Goal: Task Accomplishment & Management: Use online tool/utility

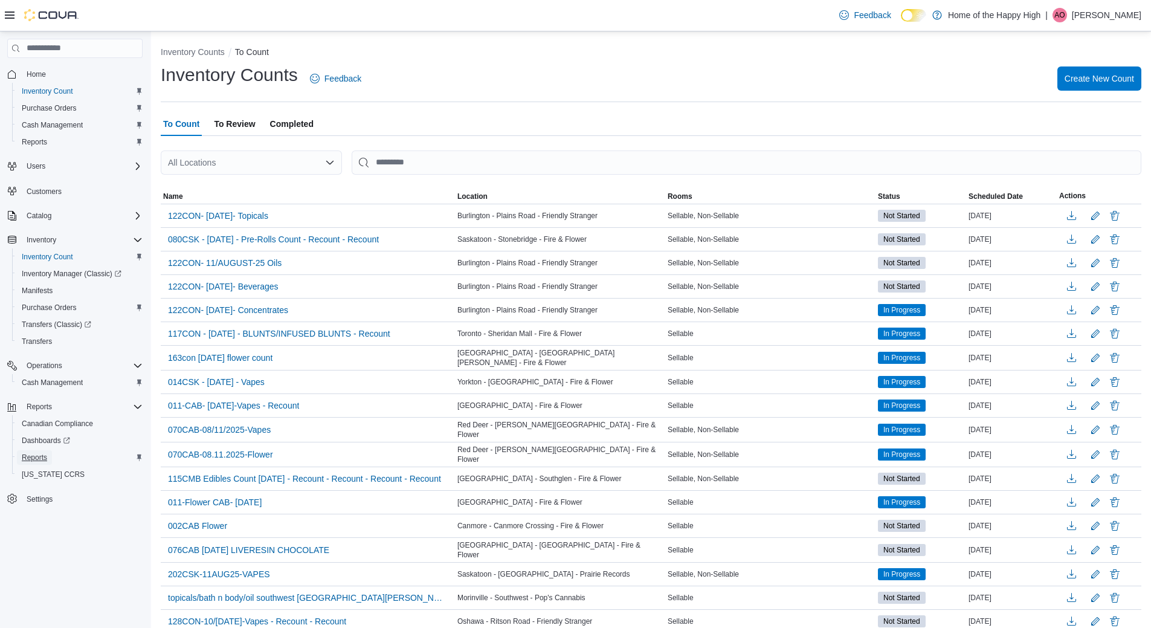
click at [33, 454] on span "Reports" at bounding box center [34, 458] width 25 height 10
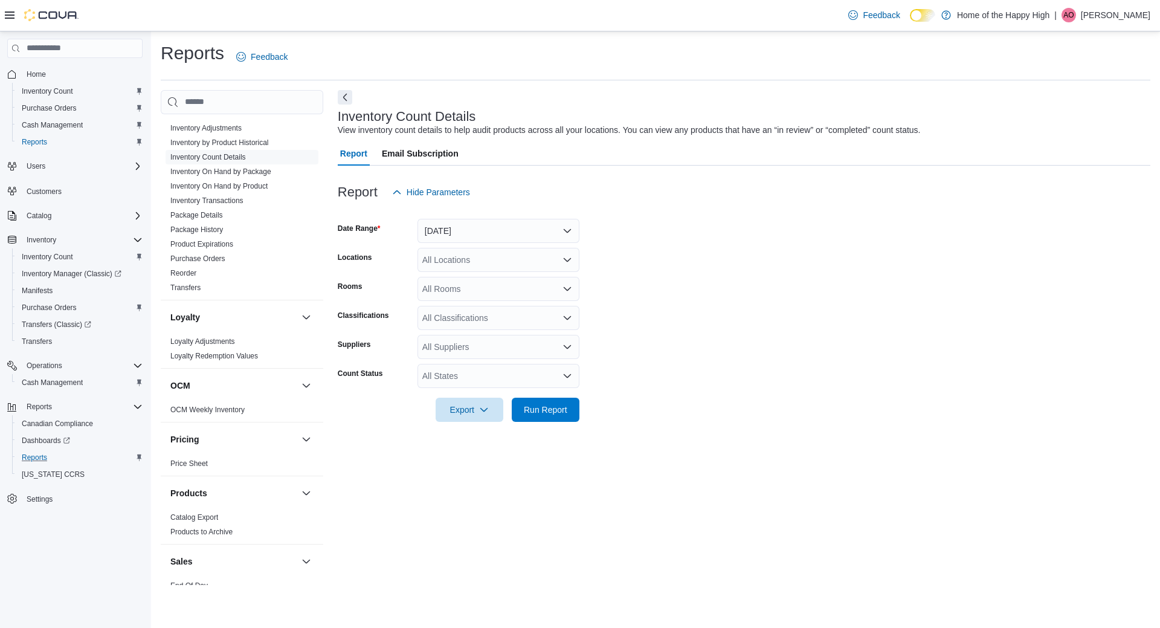
scroll to position [483, 0]
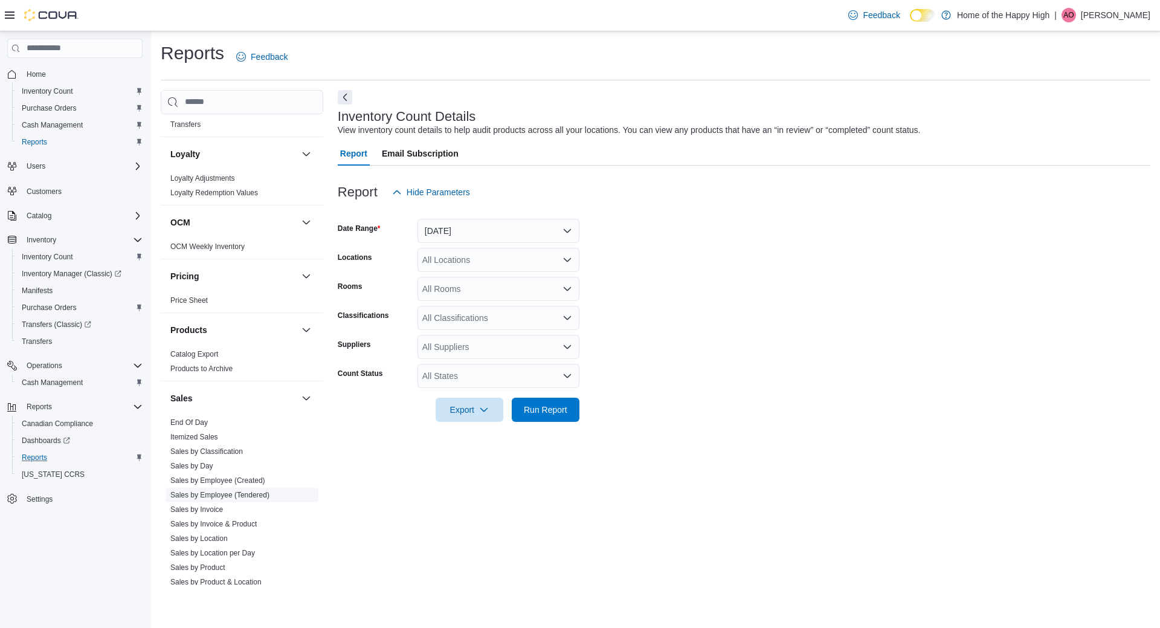
click at [252, 494] on link "Sales by Employee (Tendered)" at bounding box center [219, 495] width 99 height 8
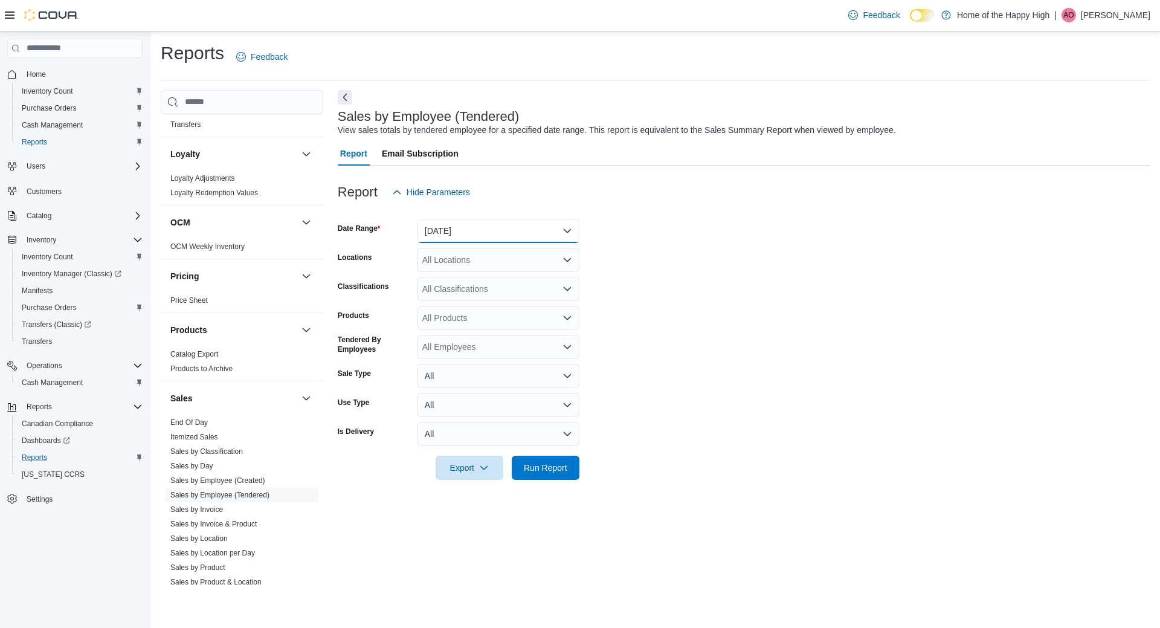
click at [437, 226] on button "[DATE]" at bounding box center [498, 231] width 162 height 24
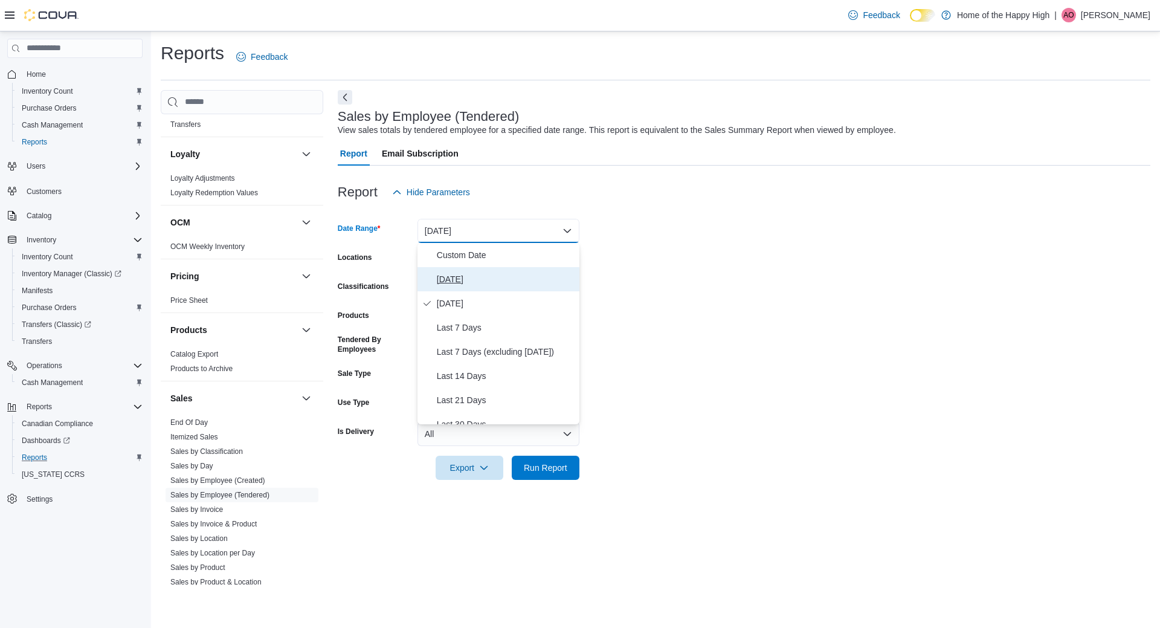
click at [449, 274] on span "[DATE]" at bounding box center [506, 279] width 138 height 14
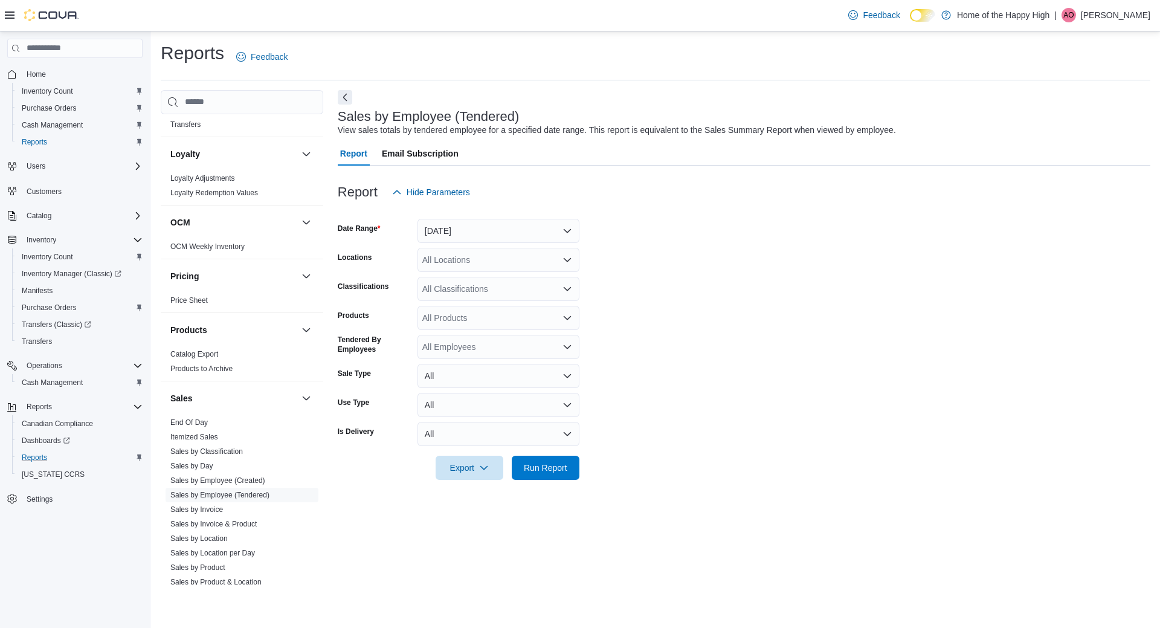
click at [451, 261] on div "All Locations" at bounding box center [498, 260] width 162 height 24
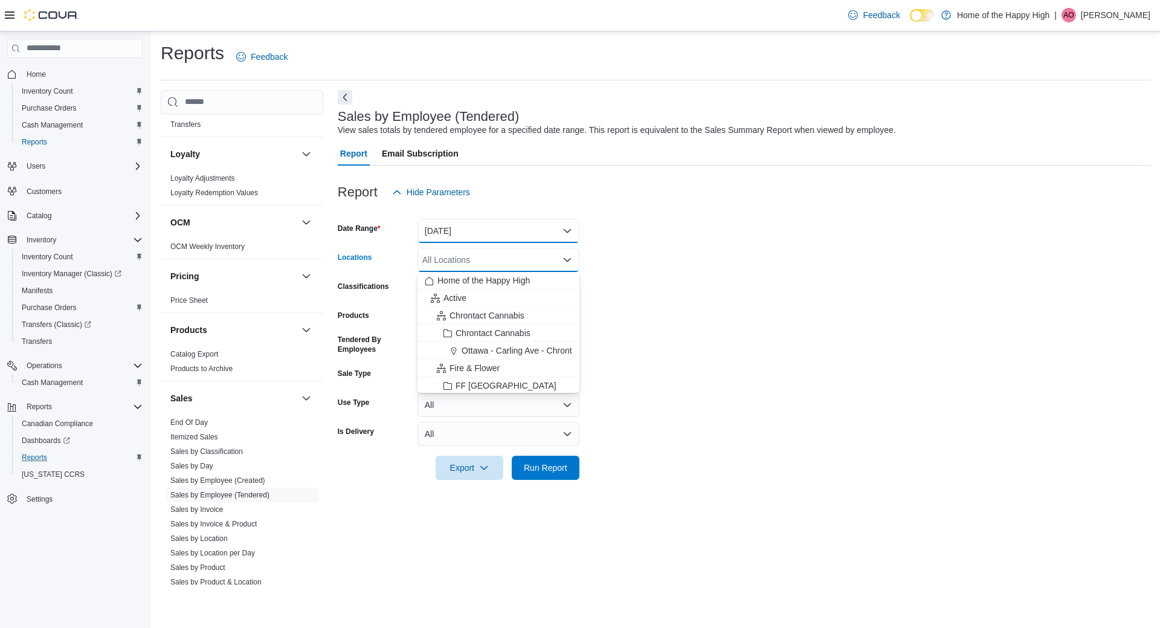
click at [449, 242] on button "[DATE]" at bounding box center [498, 231] width 162 height 24
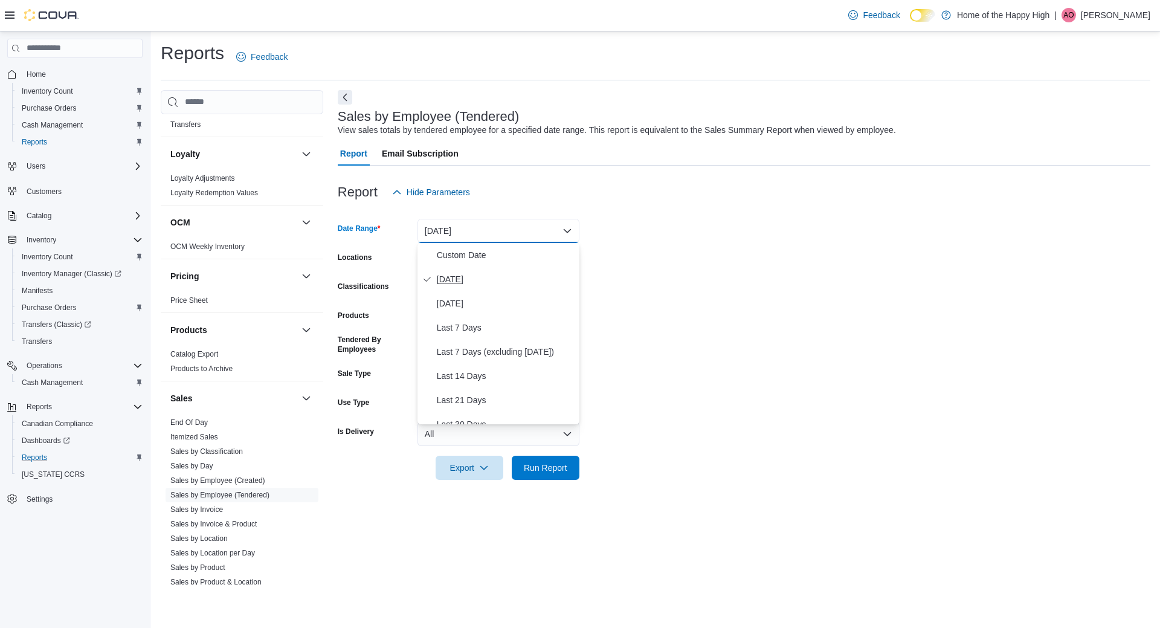
click at [470, 270] on button "[DATE]" at bounding box center [498, 279] width 162 height 24
click at [469, 238] on button "[DATE]" at bounding box center [498, 231] width 162 height 24
click at [469, 256] on span "Custom Date" at bounding box center [506, 255] width 138 height 14
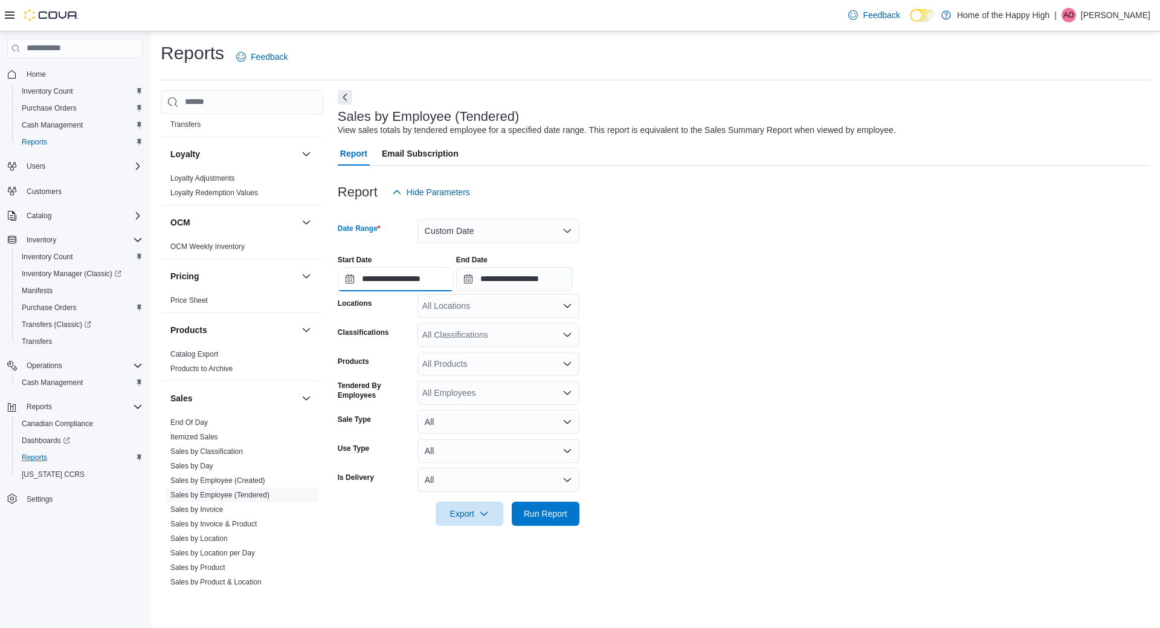
click at [434, 282] on input "**********" at bounding box center [396, 279] width 116 height 24
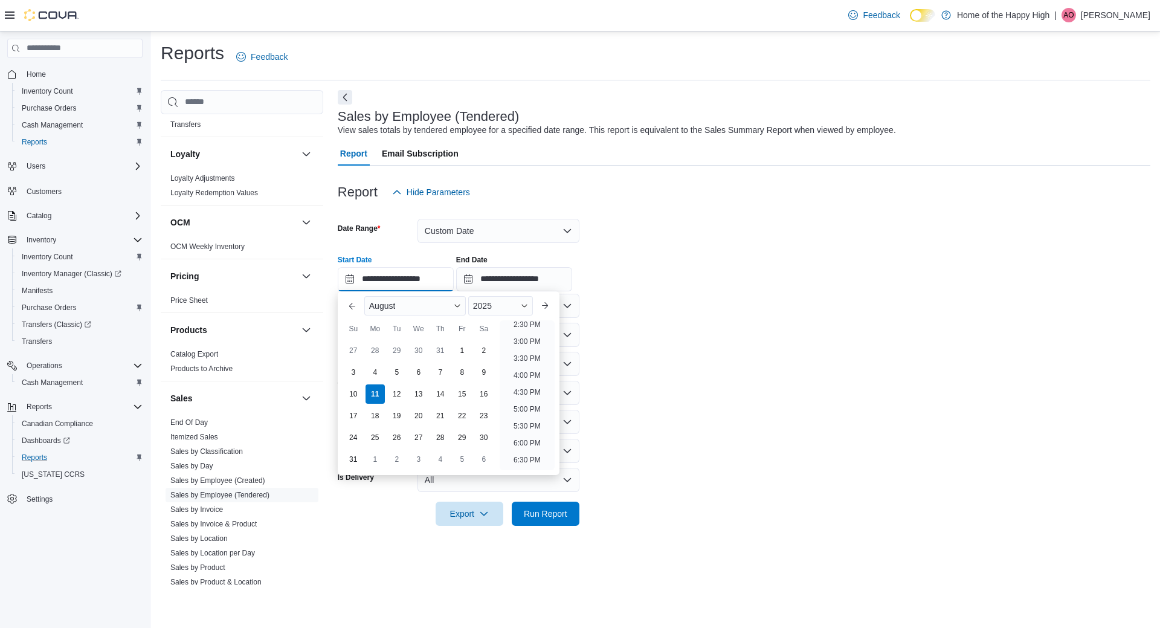
scroll to position [483, 0]
drag, startPoint x: 484, startPoint y: 332, endPoint x: 479, endPoint y: 337, distance: 6.8
drag, startPoint x: 479, startPoint y: 342, endPoint x: 686, endPoint y: 312, distance: 209.3
click at [686, 312] on form "**********" at bounding box center [744, 364] width 813 height 321
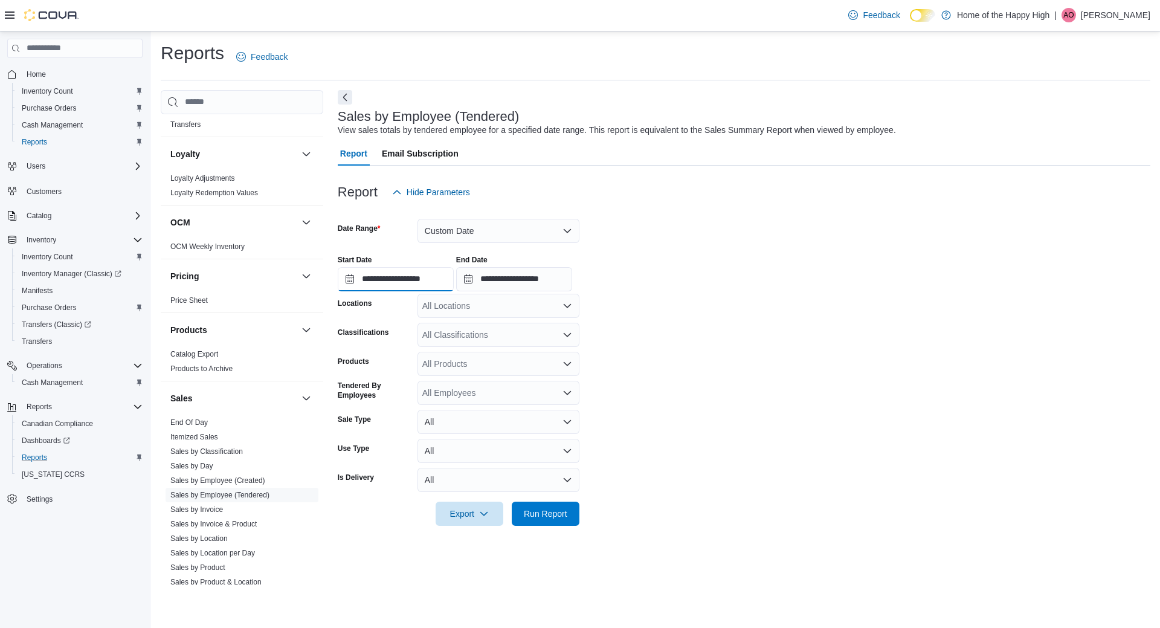
click at [439, 275] on input "**********" at bounding box center [396, 279] width 116 height 24
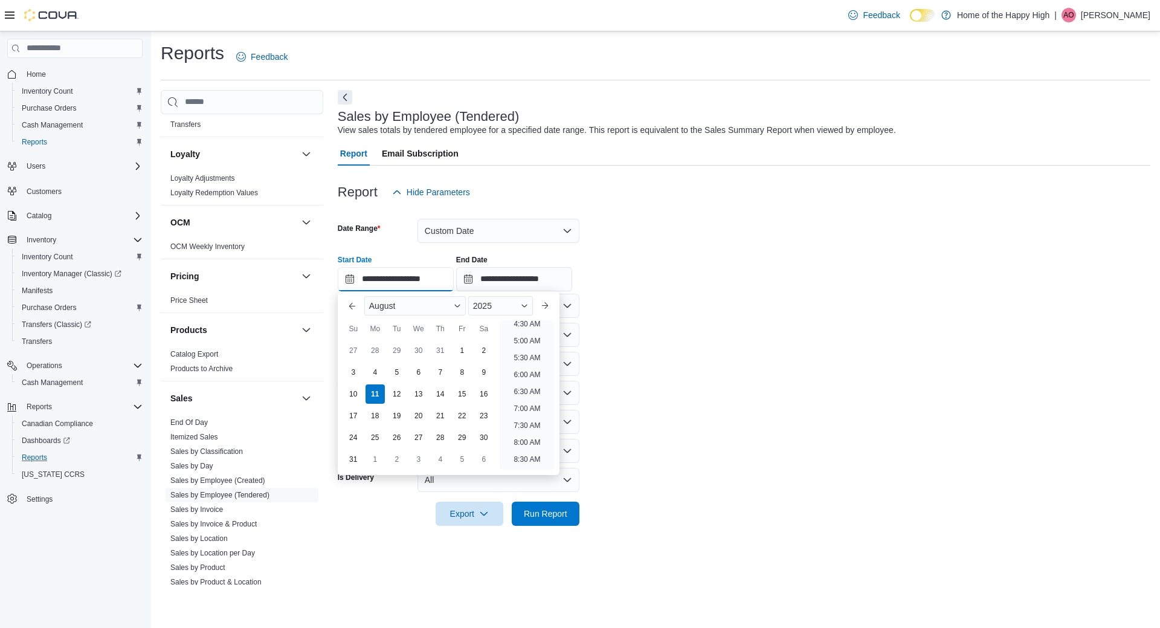
scroll to position [400, 0]
click at [530, 370] on li "1:00 PM" at bounding box center [527, 369] width 37 height 14
type input "**********"
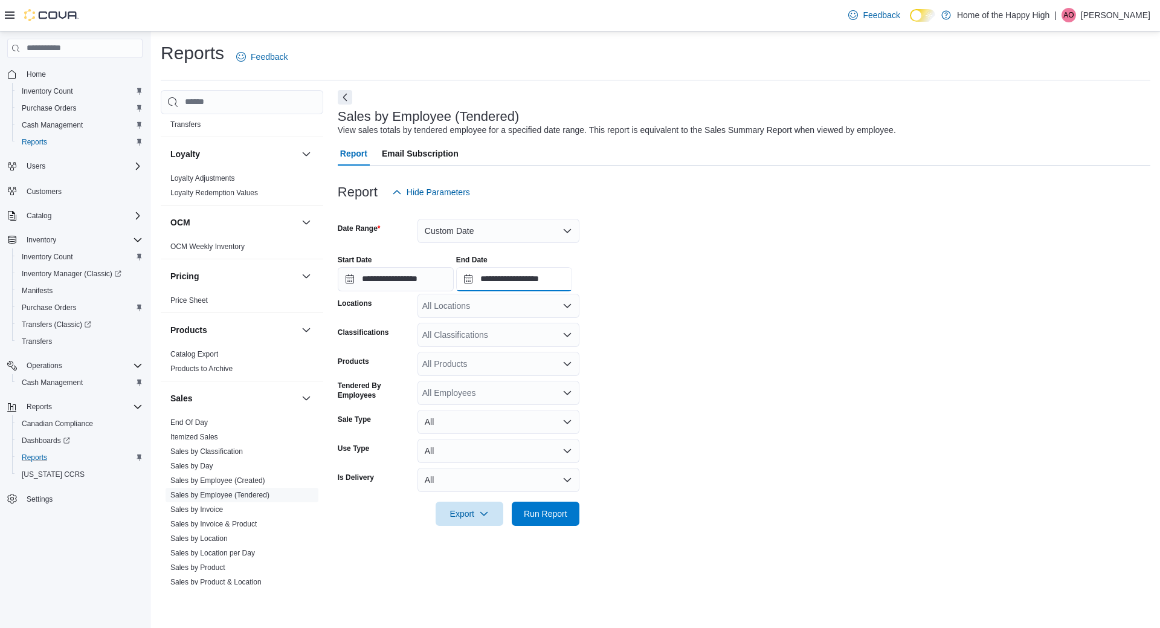
click at [524, 286] on input "**********" at bounding box center [514, 279] width 116 height 24
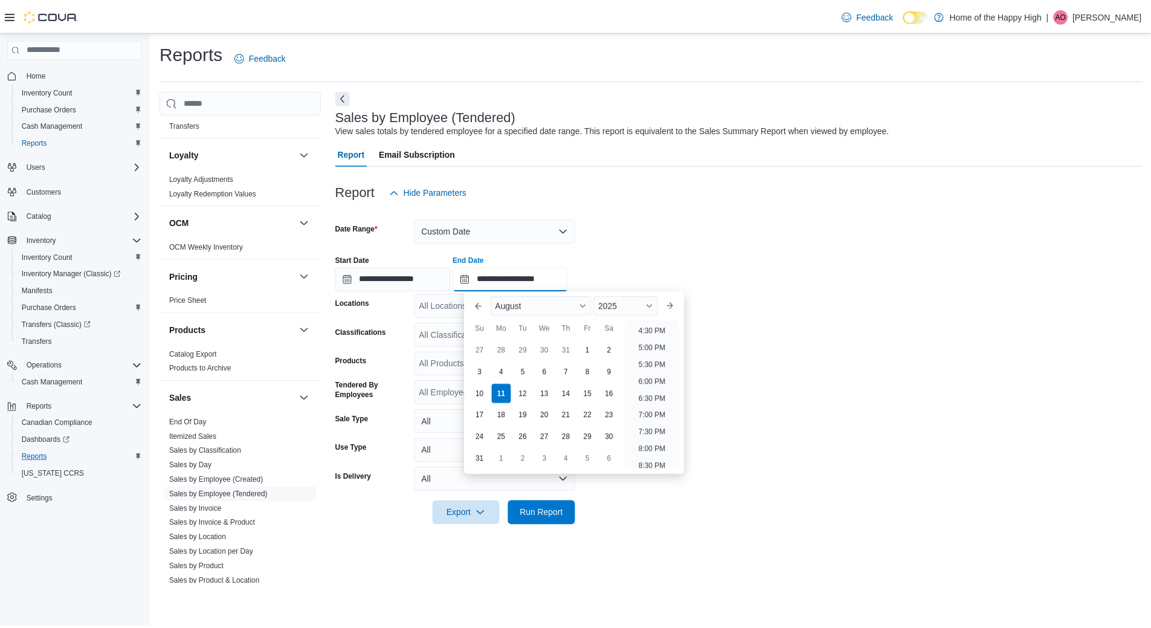
scroll to position [544, 0]
click at [657, 327] on li "4:00 PM" at bounding box center [657, 327] width 37 height 14
type input "**********"
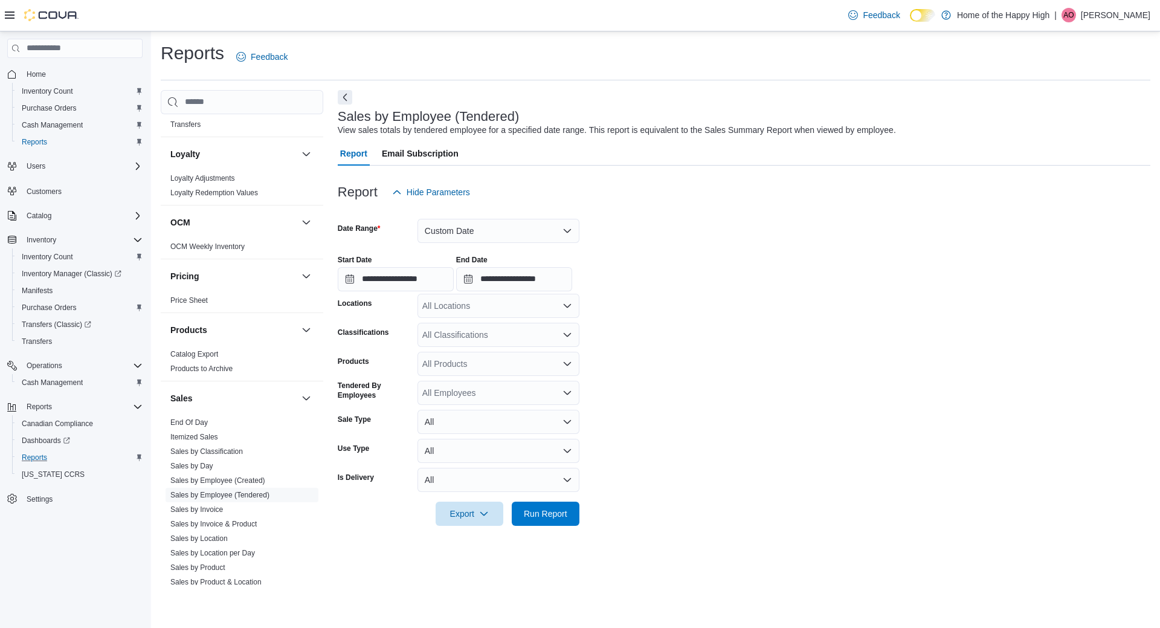
click at [483, 303] on div "All Locations" at bounding box center [498, 306] width 162 height 24
type input "****"
click at [521, 329] on span "Burlington - Plains Road - Friendly Stranger" at bounding box center [550, 326] width 164 height 12
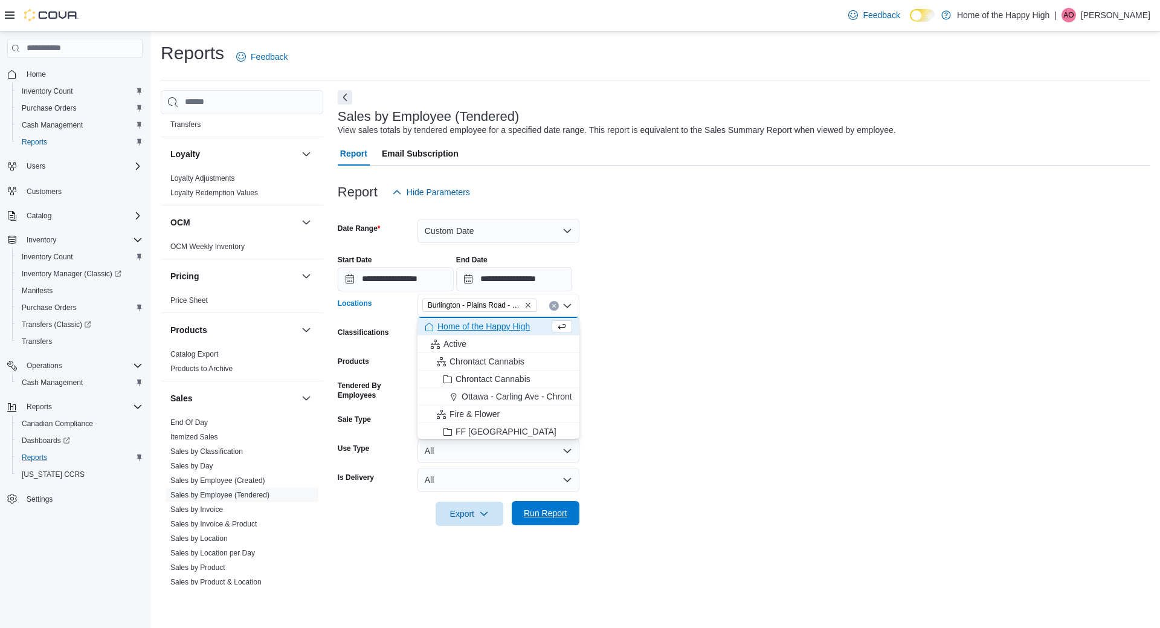
click at [567, 514] on span "Run Report" at bounding box center [545, 513] width 53 height 24
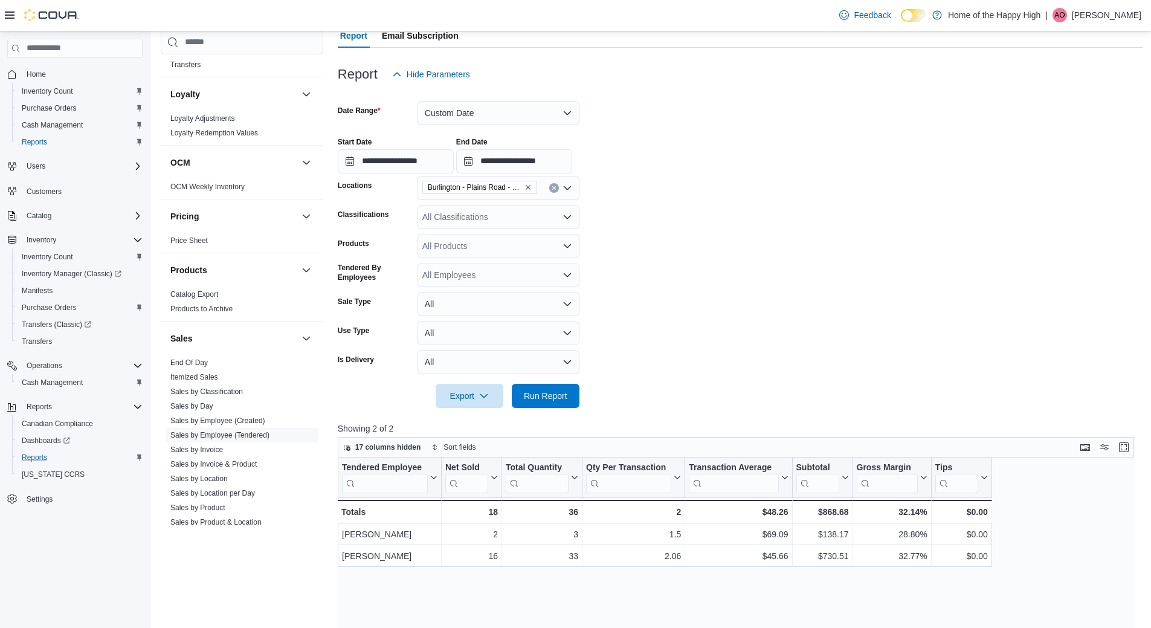
scroll to position [121, 0]
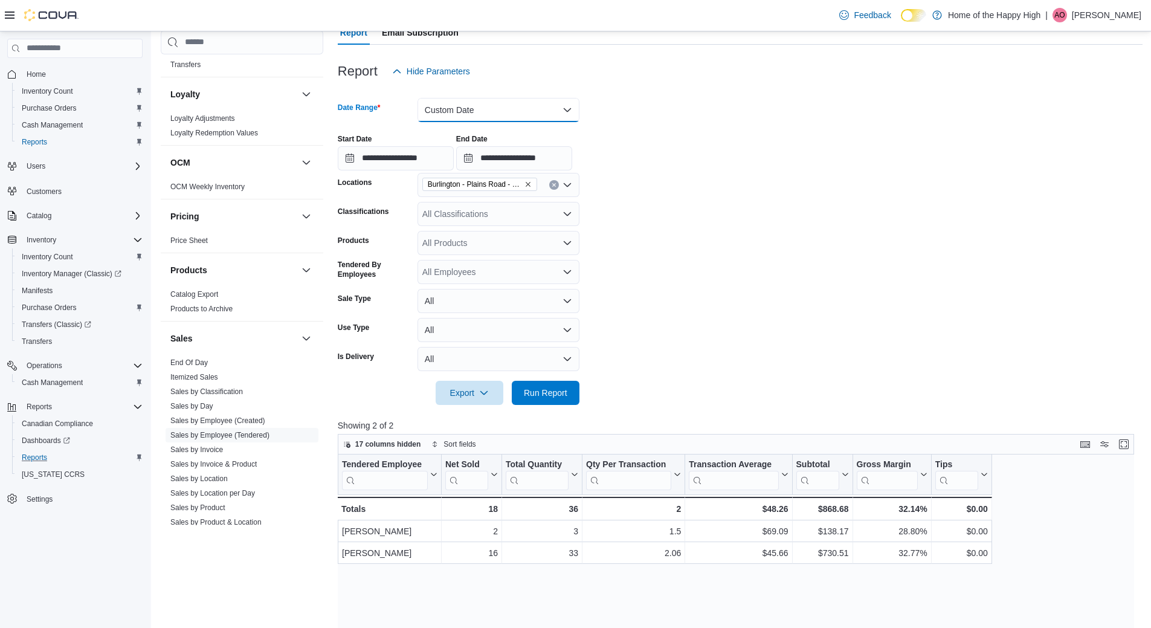
click at [497, 106] on button "Custom Date" at bounding box center [498, 110] width 162 height 24
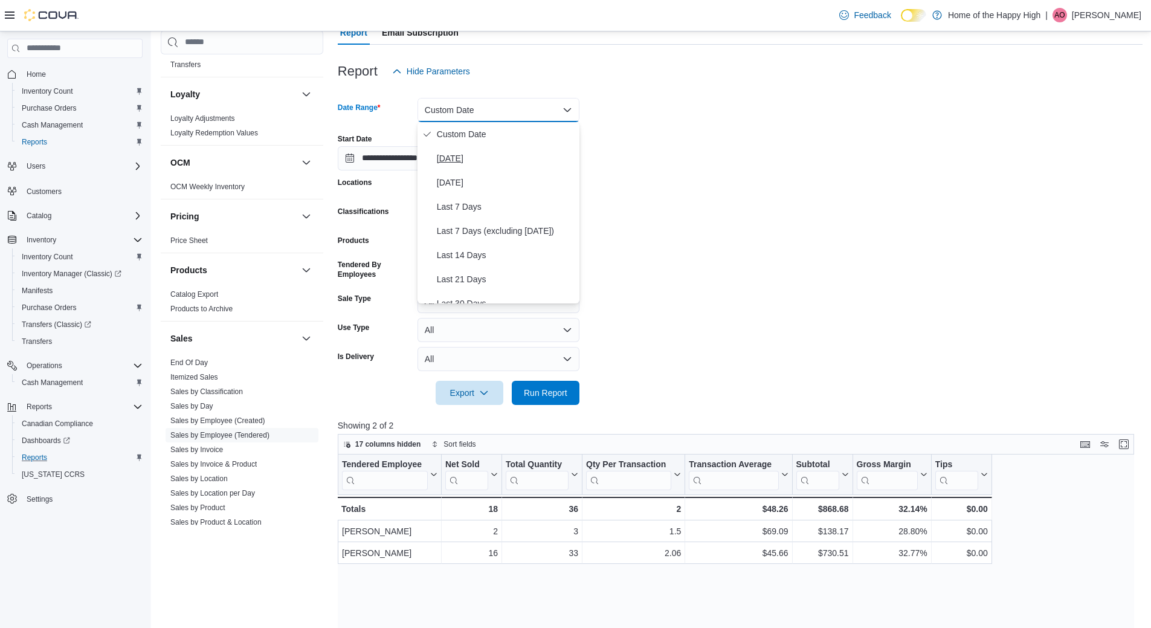
drag, startPoint x: 483, startPoint y: 142, endPoint x: 483, endPoint y: 149, distance: 7.2
click at [483, 149] on div "Custom Date [DATE] [DATE] Last 7 Days Last 7 Days (excluding [DATE]) Last 14 Da…" at bounding box center [498, 212] width 162 height 181
click at [483, 149] on button "[DATE]" at bounding box center [498, 158] width 162 height 24
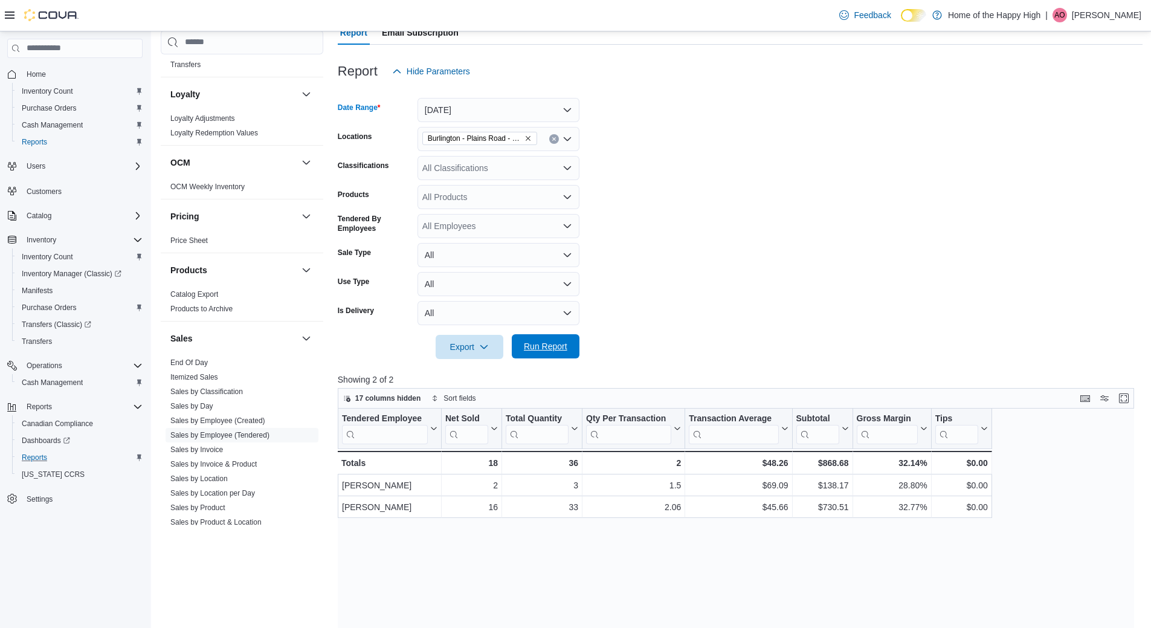
click at [527, 352] on span "Run Report" at bounding box center [545, 346] width 43 height 12
click at [525, 348] on span "Run Report" at bounding box center [545, 346] width 43 height 12
click at [469, 110] on button "[DATE]" at bounding box center [498, 110] width 162 height 24
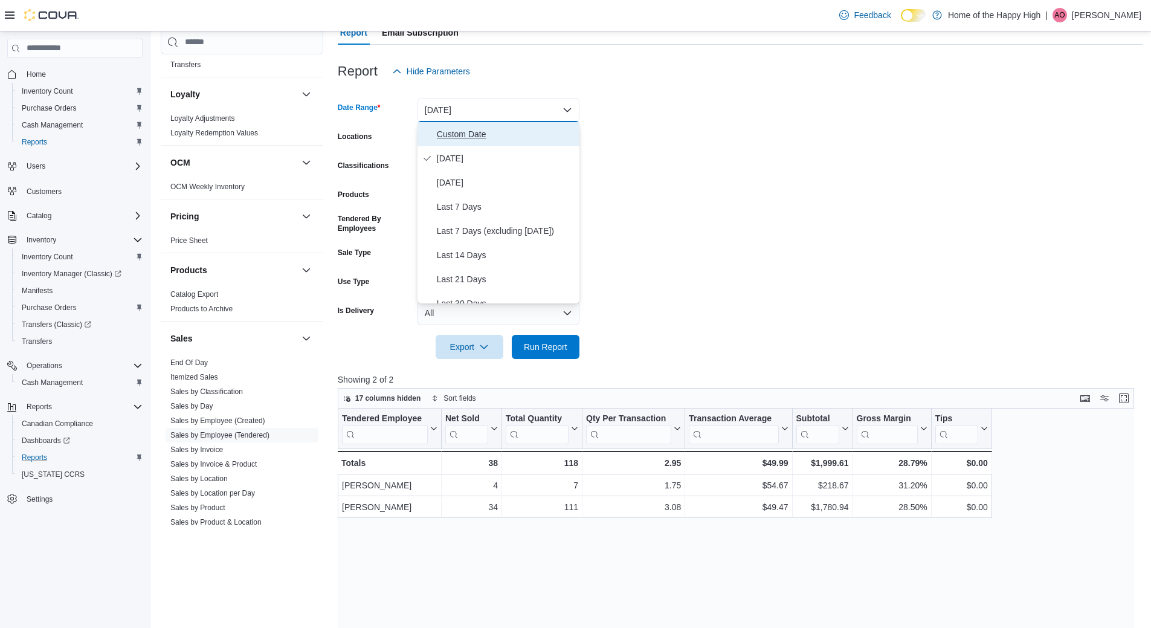
click at [458, 141] on span "Custom Date" at bounding box center [506, 134] width 138 height 14
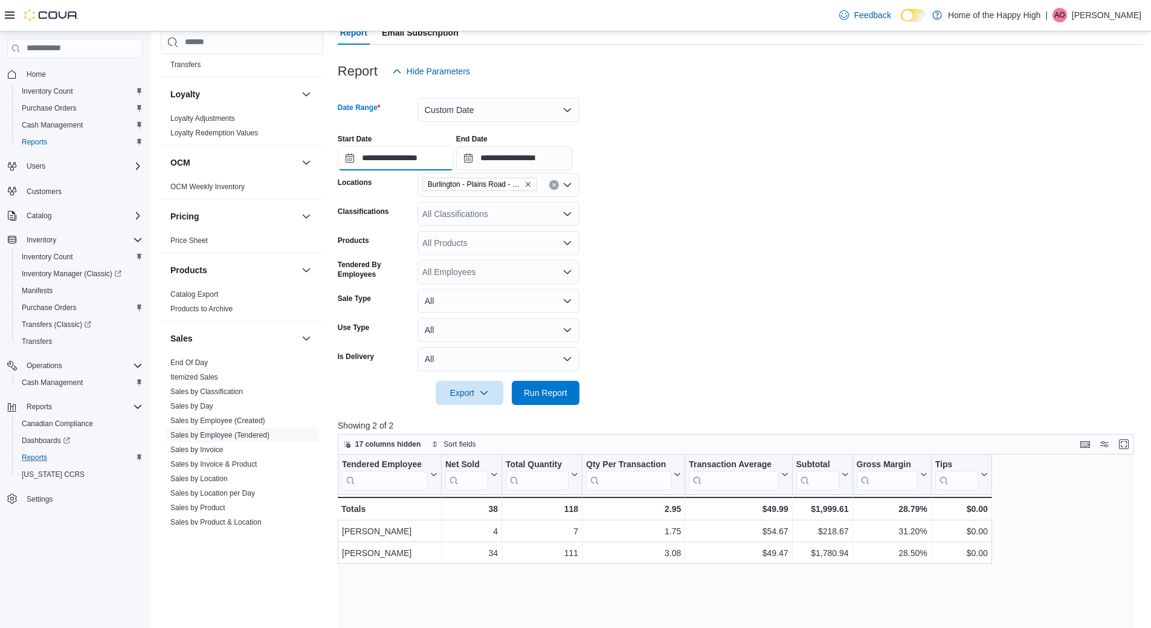
click at [391, 155] on input "**********" at bounding box center [396, 158] width 116 height 24
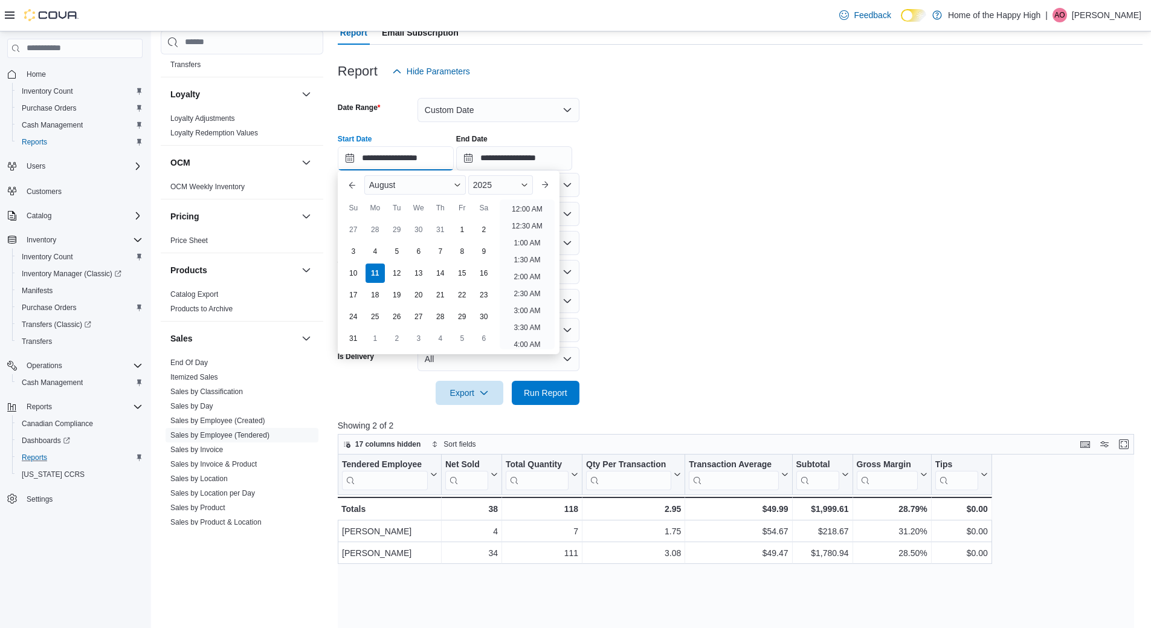
scroll to position [477, 0]
click at [367, 248] on div "4" at bounding box center [374, 250] width 21 height 21
type input "**********"
click at [485, 114] on button "Custom Date" at bounding box center [498, 110] width 162 height 24
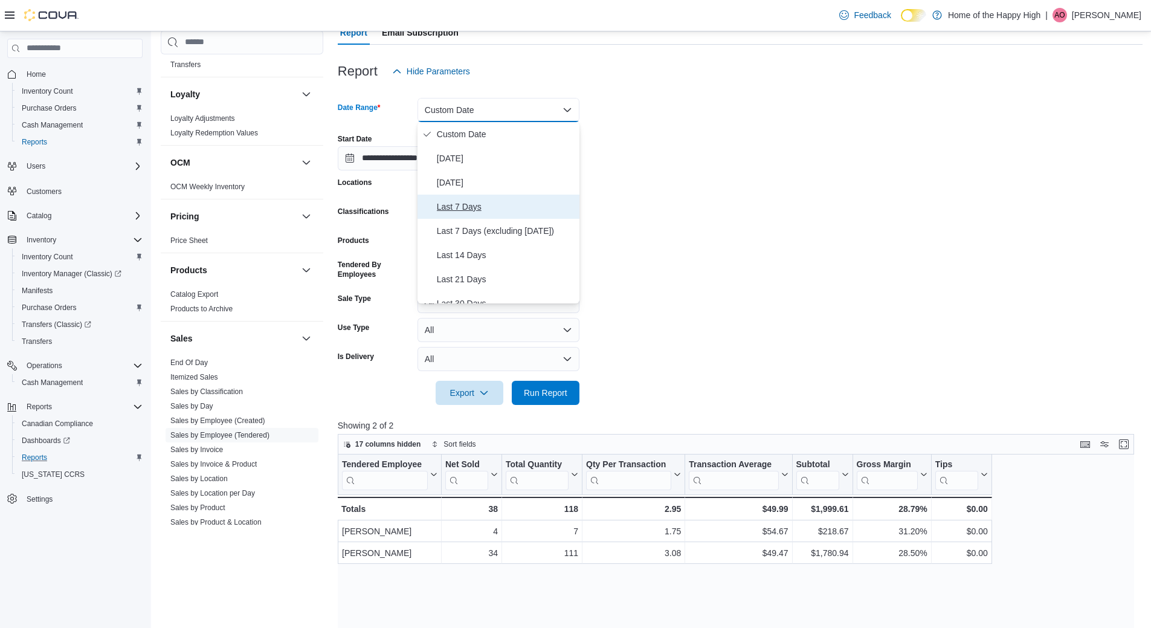
click at [478, 206] on span "Last 7 Days" at bounding box center [506, 206] width 138 height 14
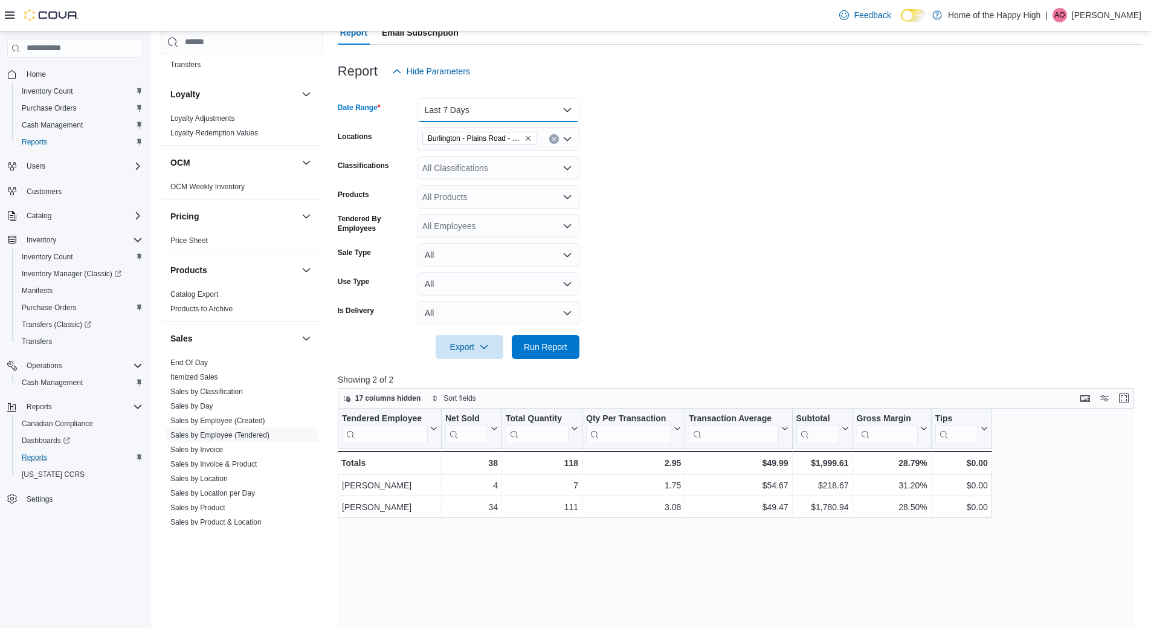
click at [507, 101] on button "Last 7 Days" at bounding box center [498, 110] width 162 height 24
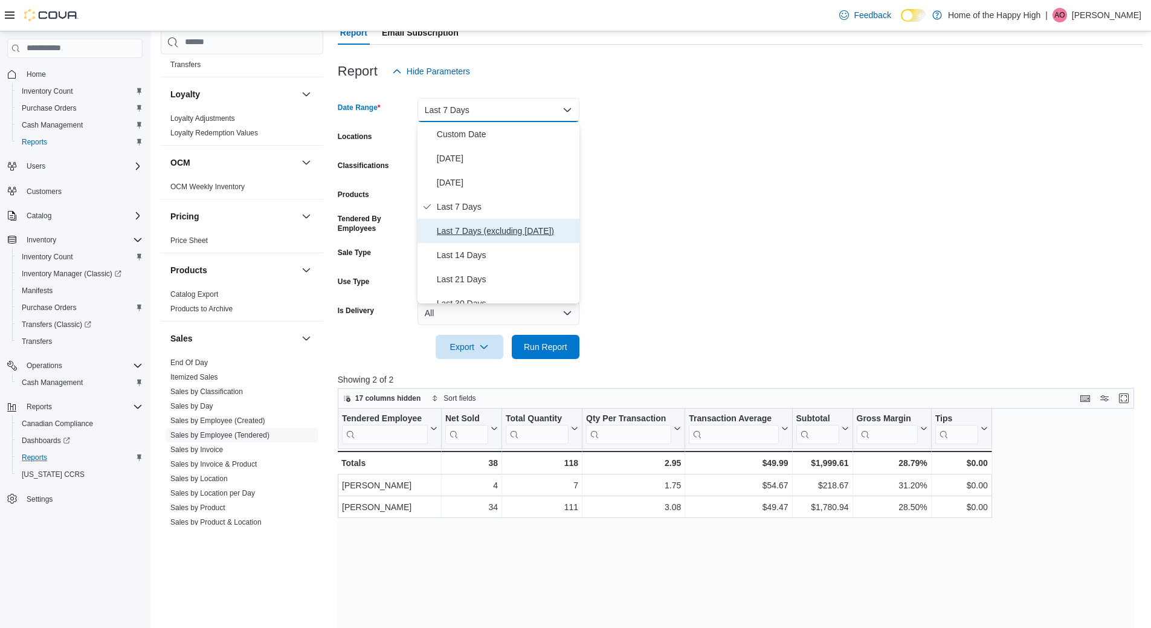
click at [521, 230] on span "Last 7 Days (excluding [DATE])" at bounding box center [506, 231] width 138 height 14
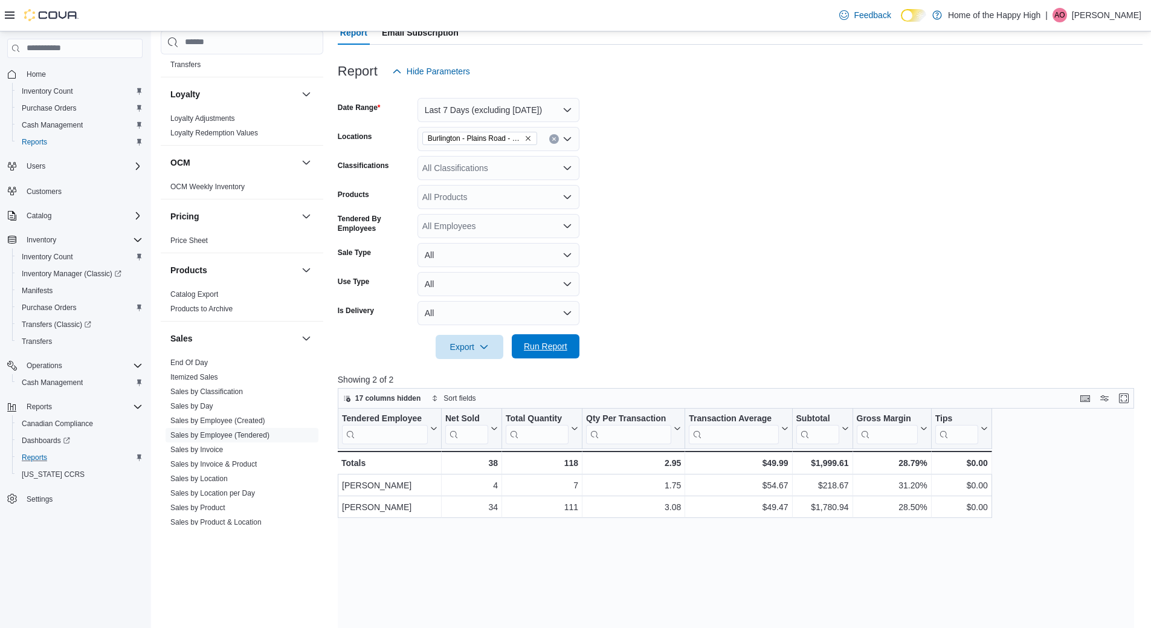
click at [552, 347] on span "Run Report" at bounding box center [545, 346] width 43 height 12
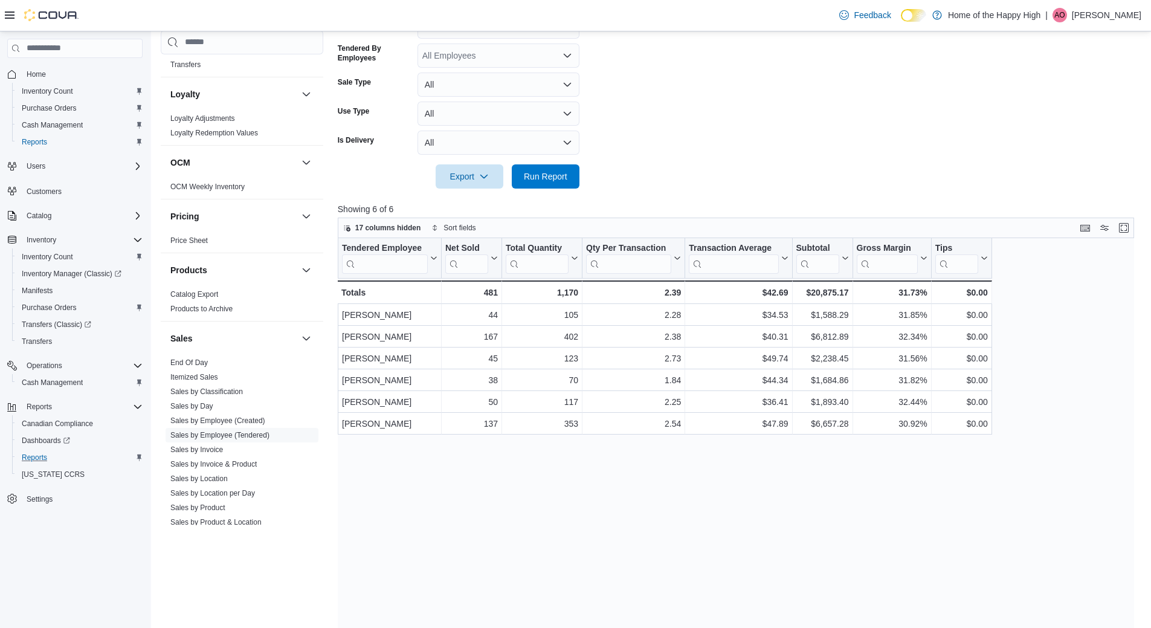
scroll to position [302, 0]
